Goal: Task Accomplishment & Management: Complete application form

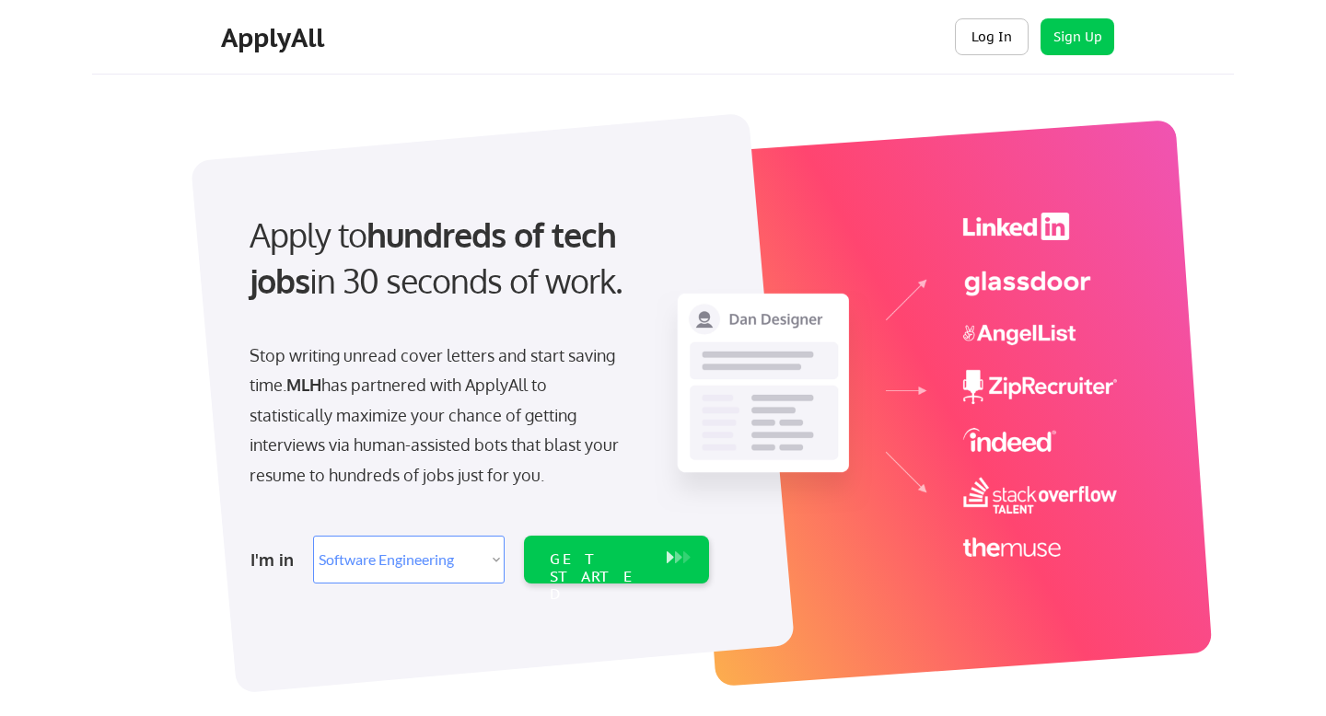
select select ""engineering""
click at [980, 45] on button "Log In" at bounding box center [992, 36] width 74 height 37
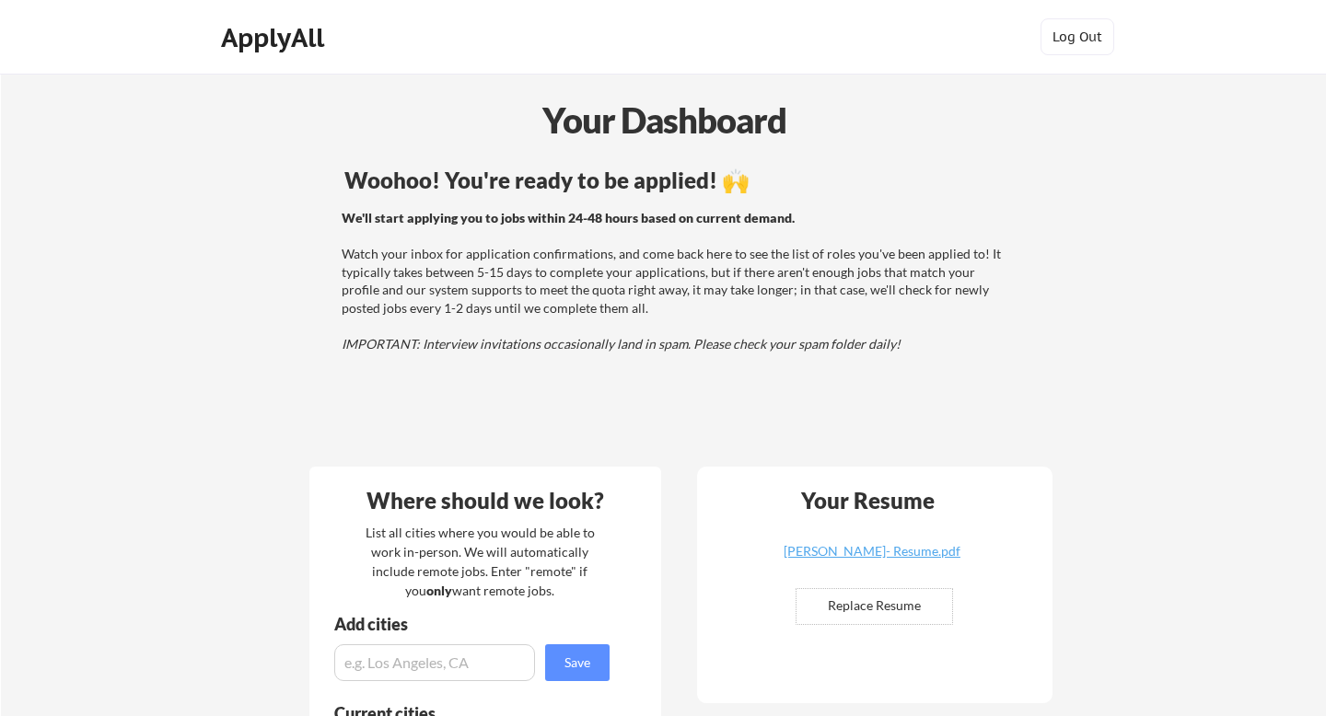
click at [890, 607] on input "file" at bounding box center [875, 606] width 156 height 35
type input "C:\fakepath\Anitha_Amarnath.pdf"
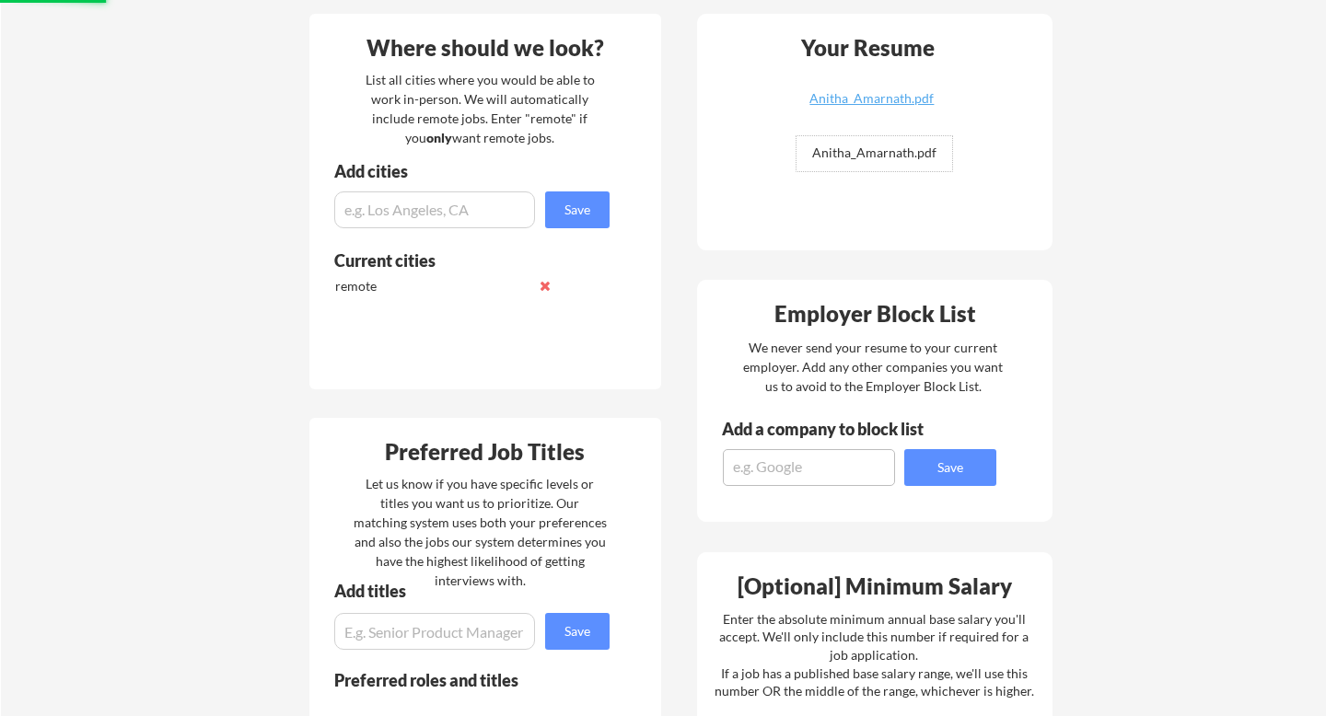
scroll to position [673, 0]
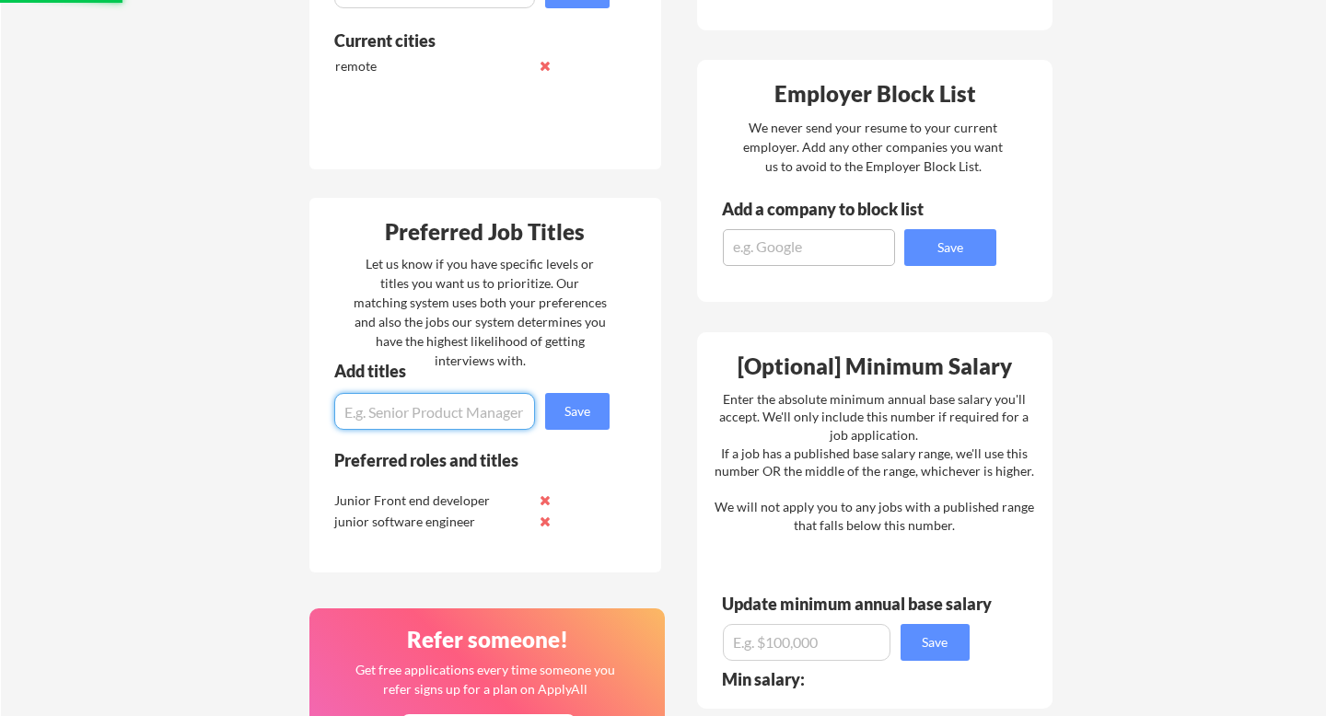
click at [411, 425] on input "input" at bounding box center [434, 411] width 201 height 37
type input "Junior Production Engineer"
click at [587, 413] on button "Save" at bounding box center [577, 411] width 64 height 37
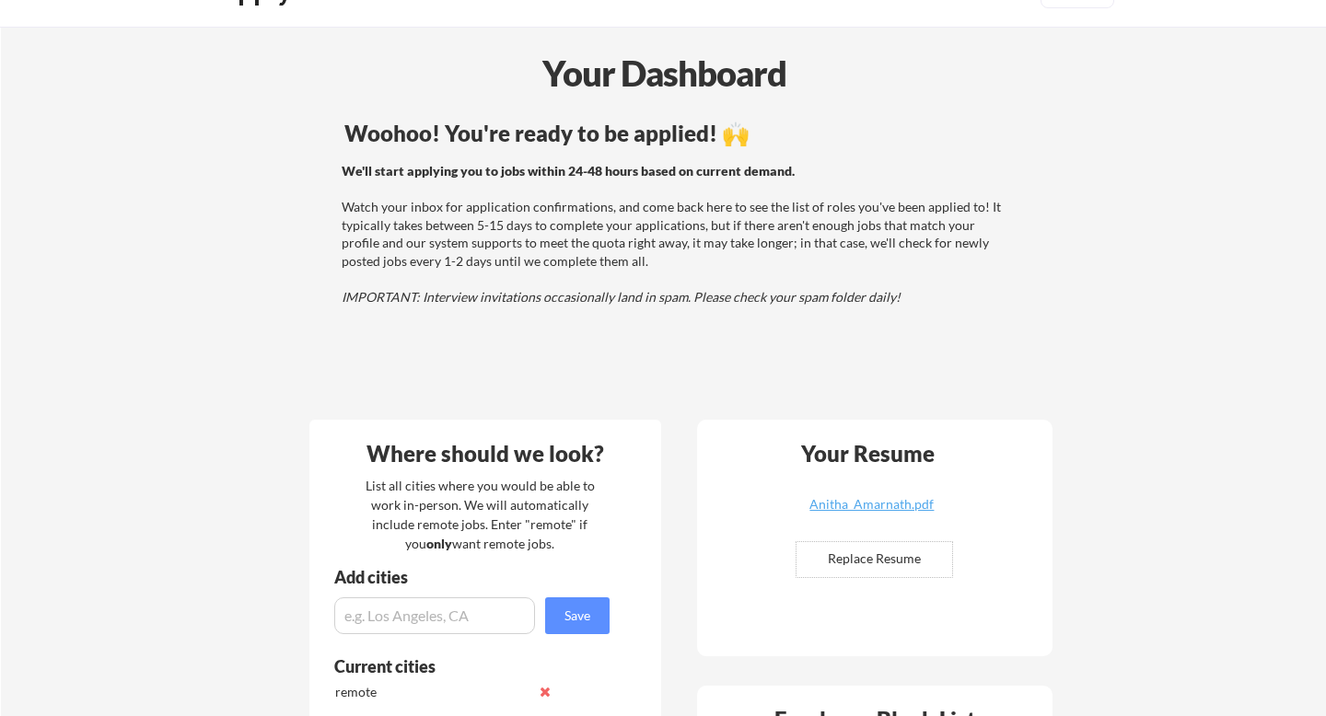
scroll to position [32, 0]
